Goal: Task Accomplishment & Management: Manage account settings

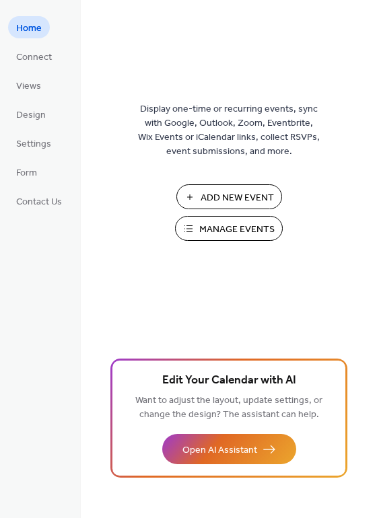
click at [240, 227] on span "Manage Events" at bounding box center [236, 230] width 75 height 14
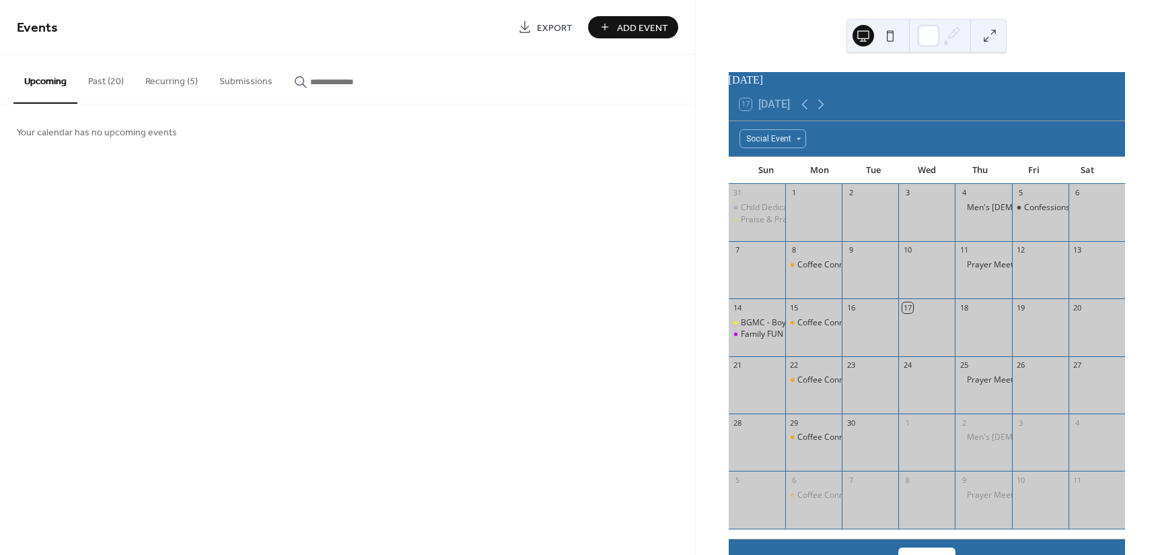
click at [188, 76] on button "Recurring (5)" at bounding box center [172, 79] width 74 height 48
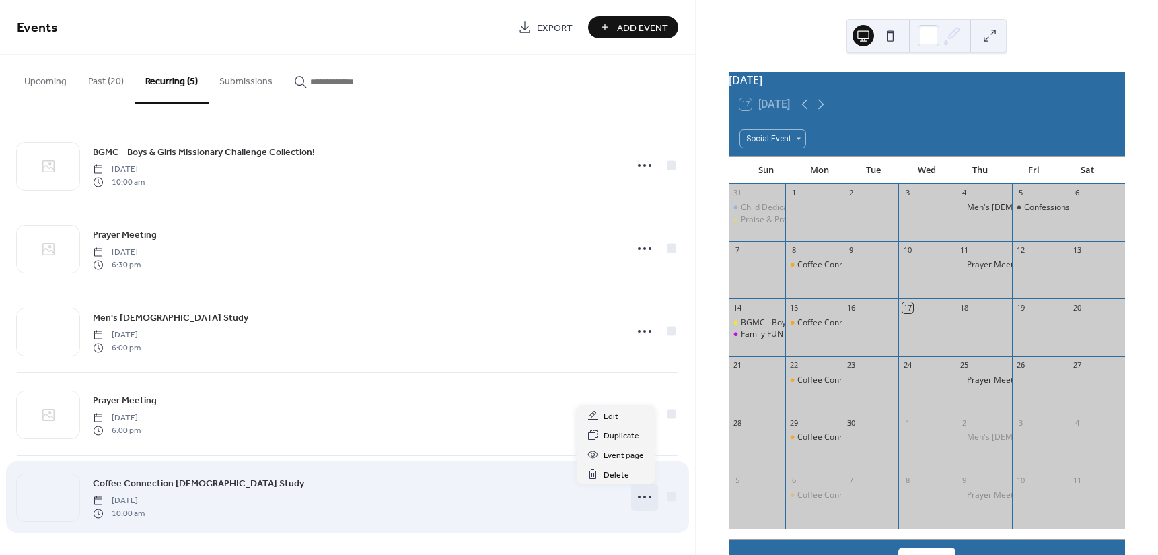
click at [638, 496] on circle at bounding box center [639, 496] width 3 height 3
click at [452, 503] on div "Coffee Connection Bible Study Monday, September 8, 2025 10:00 am" at bounding box center [355, 496] width 524 height 43
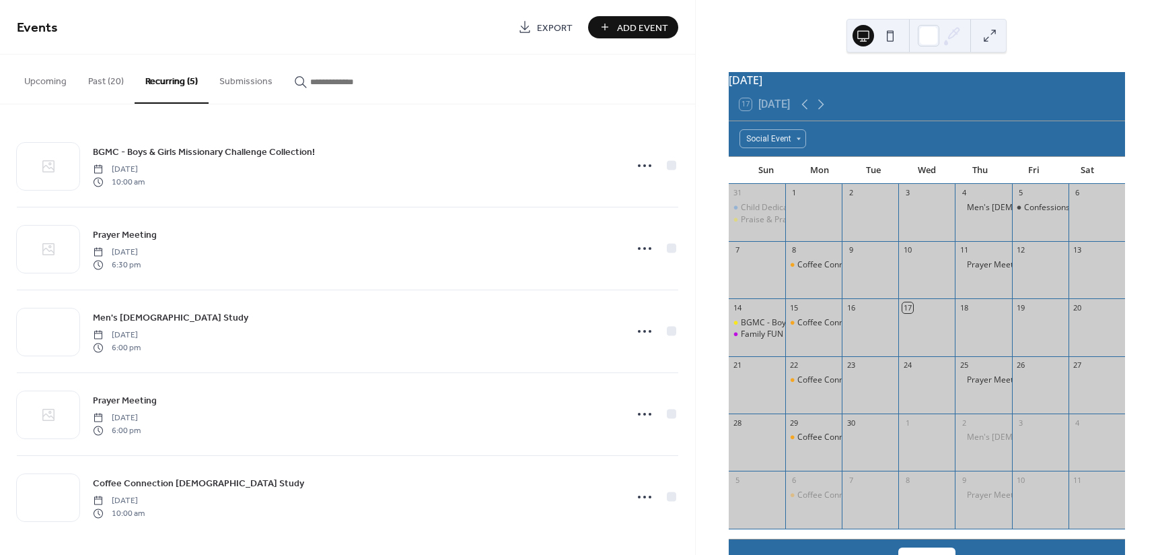
click at [47, 79] on button "Upcoming" at bounding box center [45, 79] width 64 height 48
